Goal: Task Accomplishment & Management: Use online tool/utility

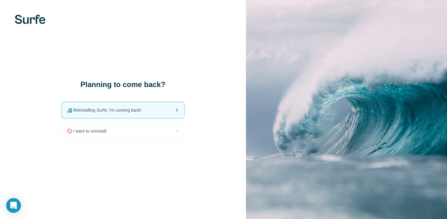
click at [146, 109] on div "🏄🏻‍♂️ Reinstalling Surfe, I'm coming back!" at bounding box center [123, 110] width 122 height 16
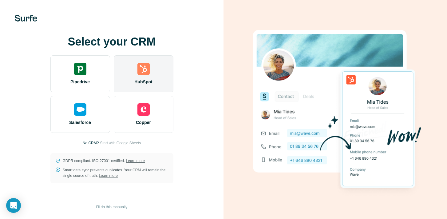
click at [144, 73] on img at bounding box center [143, 69] width 12 height 12
